Goal: Task Accomplishment & Management: Use online tool/utility

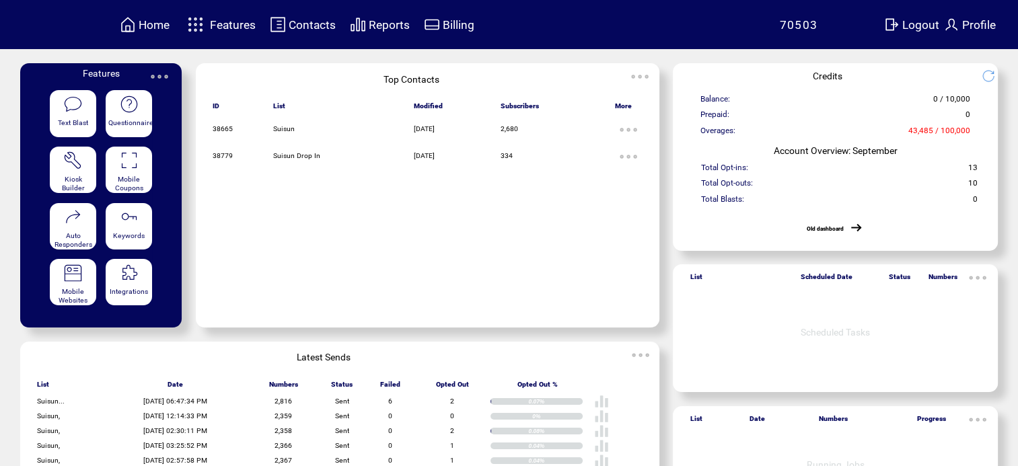
click at [201, 22] on img at bounding box center [196, 24] width 24 height 22
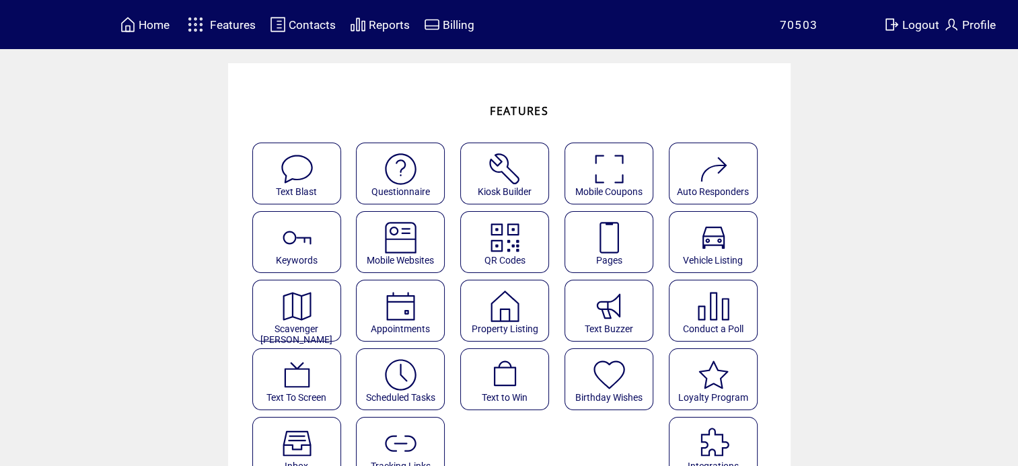
click at [619, 241] on img at bounding box center [609, 238] width 36 height 36
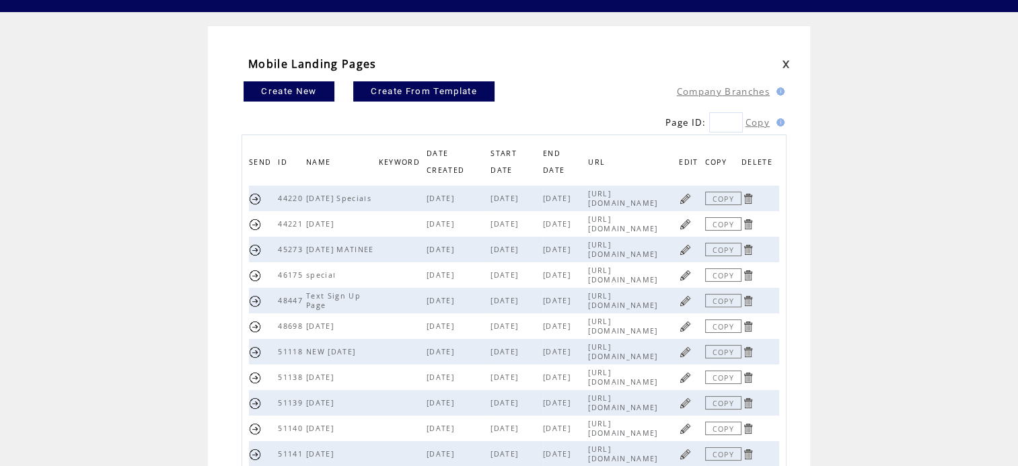
scroll to position [67, 0]
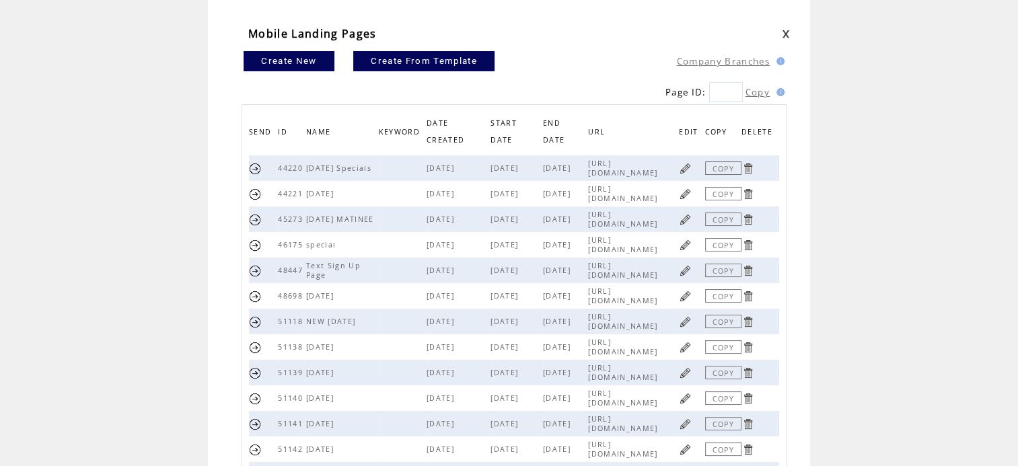
click at [691, 165] on link at bounding box center [685, 168] width 13 height 13
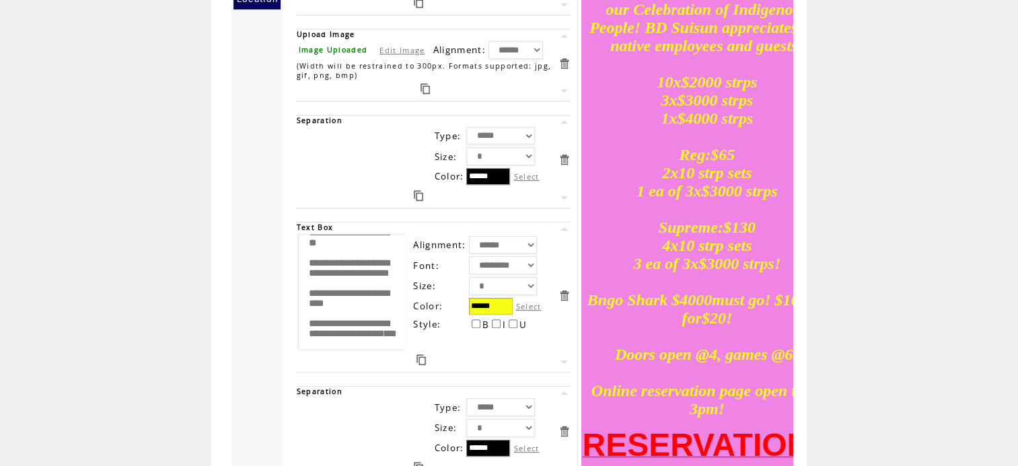
scroll to position [433, 0]
click at [344, 323] on textarea "**********" at bounding box center [351, 292] width 107 height 116
type textarea "**********"
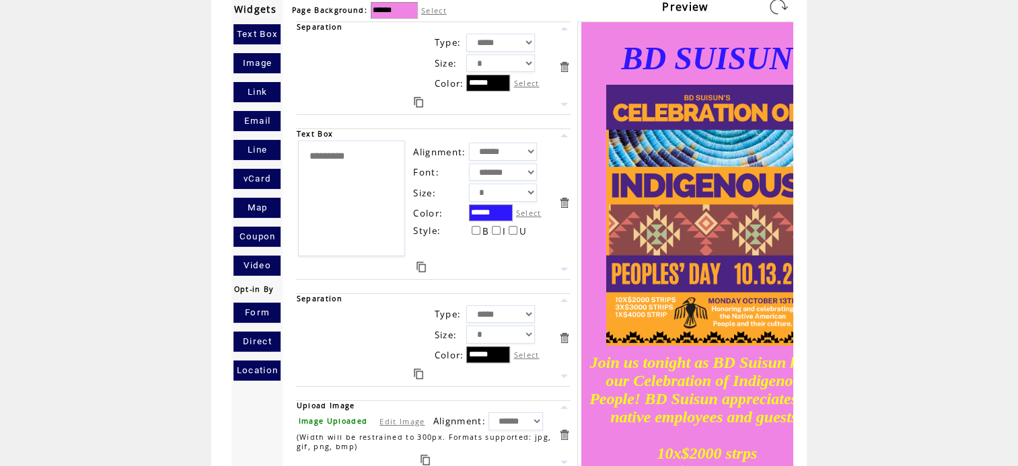
scroll to position [0, 0]
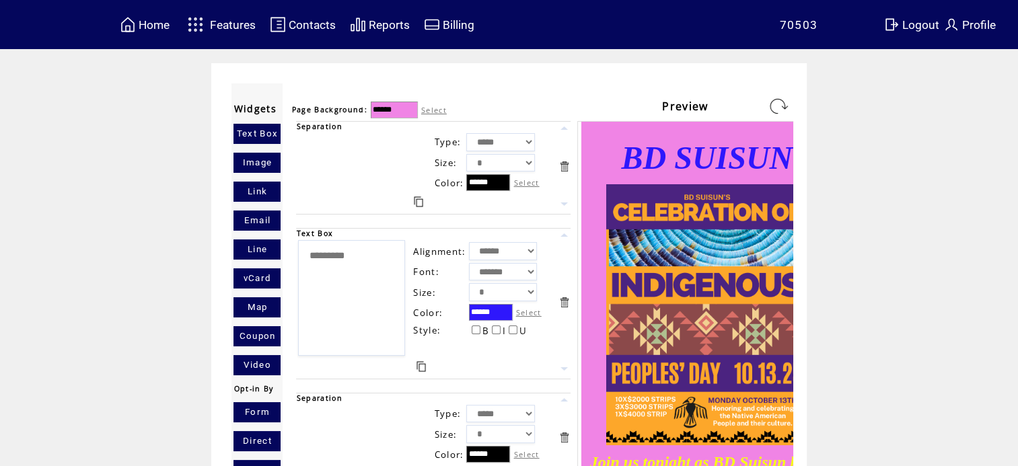
click at [786, 106] on link at bounding box center [778, 107] width 22 height 22
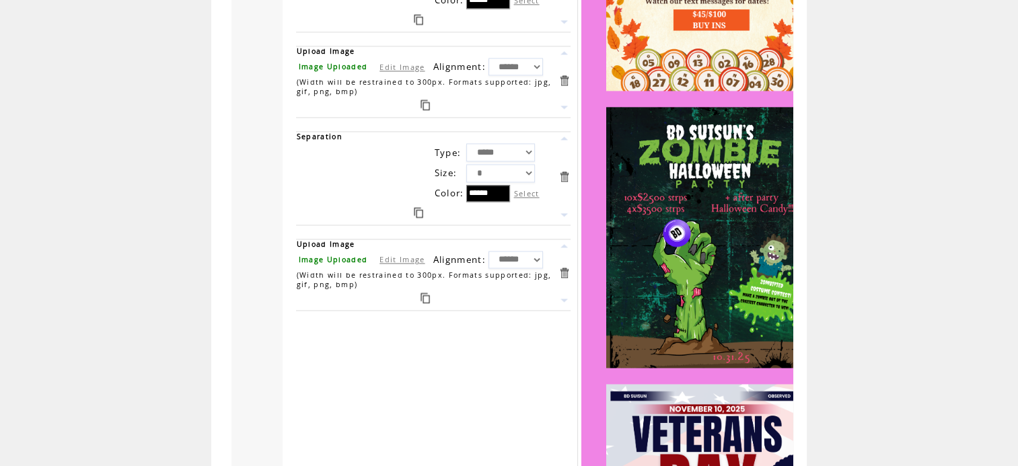
scroll to position [2220, 0]
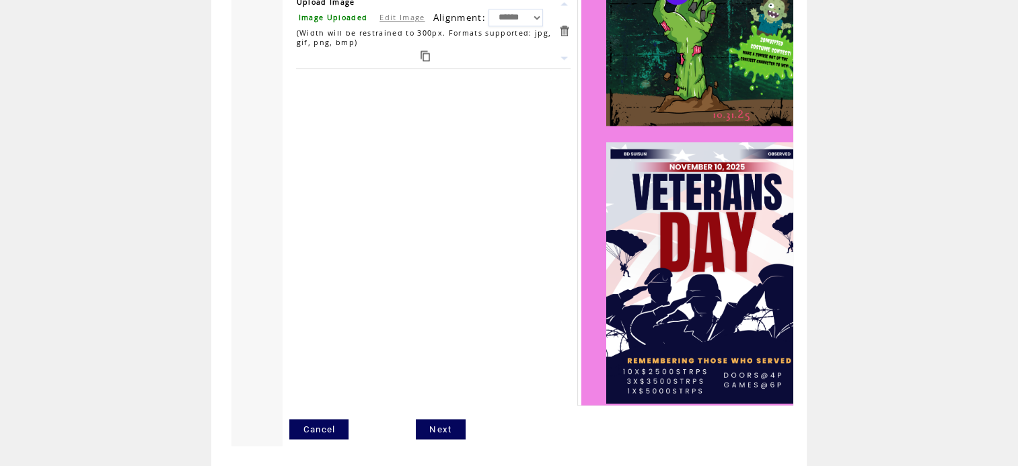
click at [454, 439] on link "Next" at bounding box center [440, 429] width 49 height 20
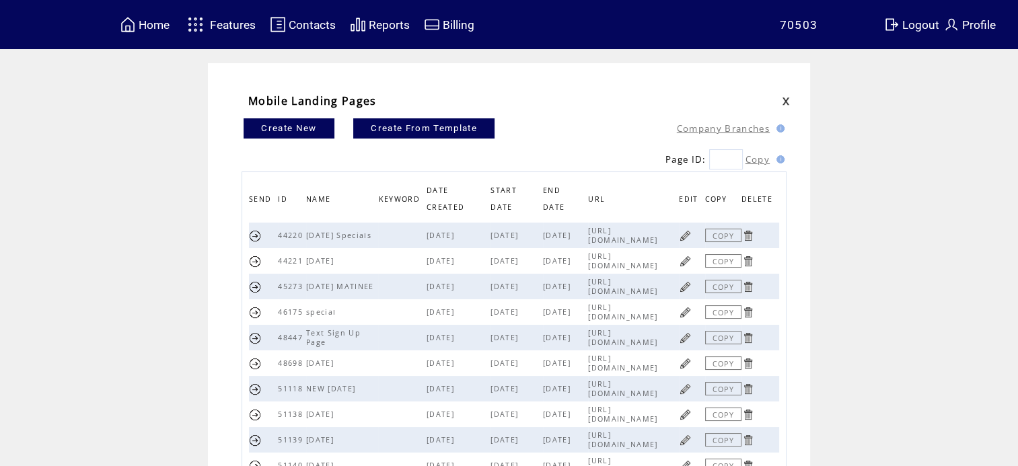
click at [936, 24] on span "Logout" at bounding box center [920, 24] width 37 height 13
